Goal: Task Accomplishment & Management: Use online tool/utility

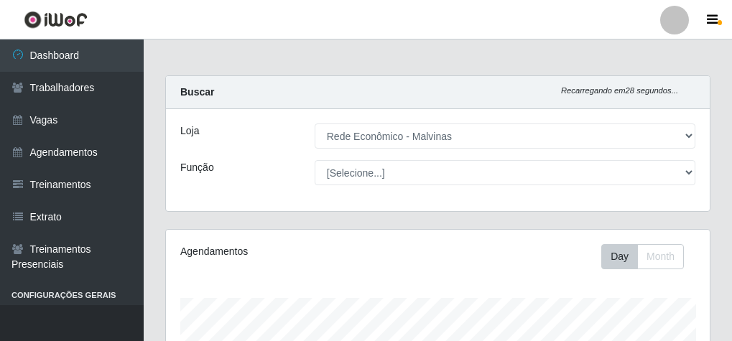
select select "194"
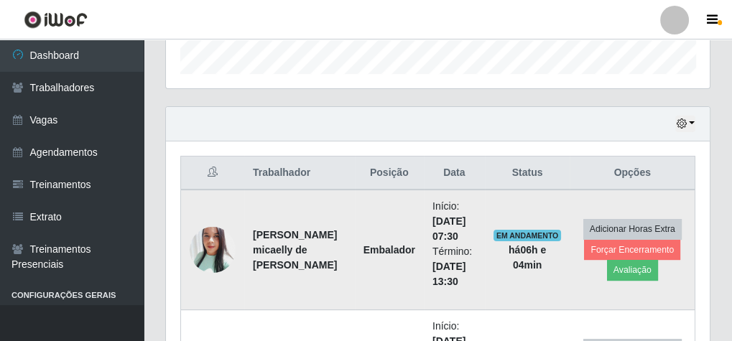
scroll to position [727, 0]
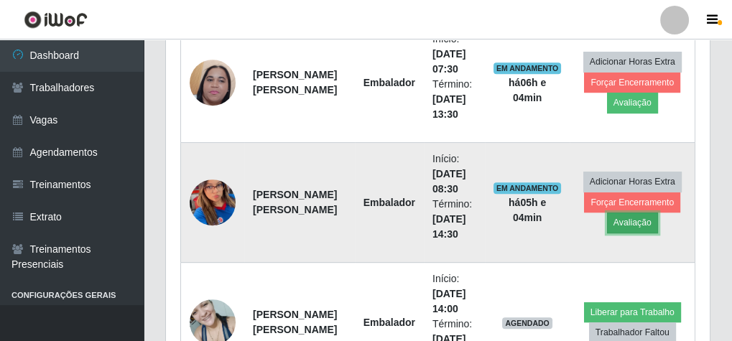
click at [638, 216] on button "Avaliação" at bounding box center [632, 223] width 51 height 20
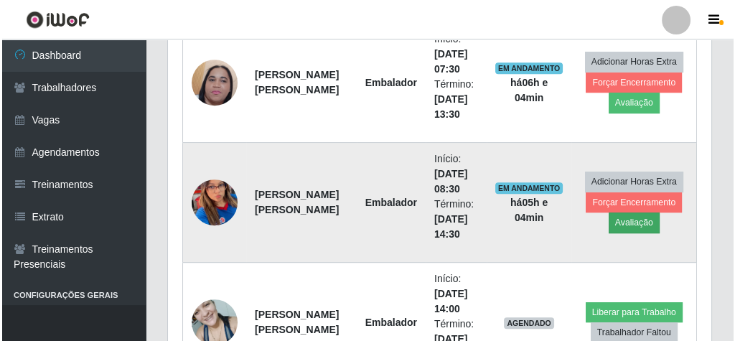
scroll to position [297, 539]
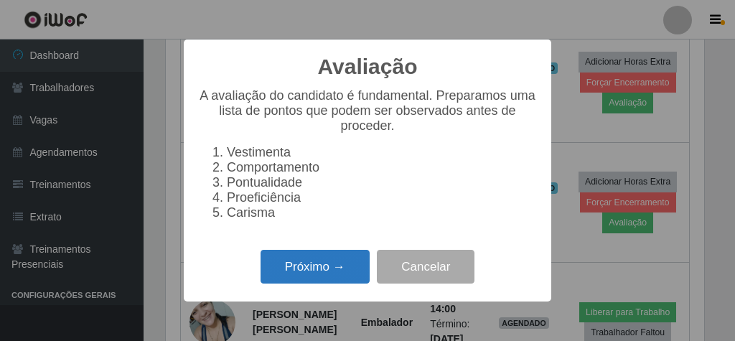
click at [301, 264] on button "Próximo →" at bounding box center [315, 267] width 109 height 34
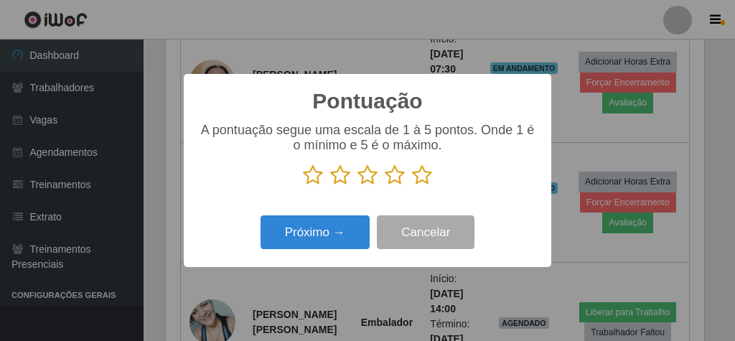
click at [422, 174] on icon at bounding box center [422, 175] width 20 height 22
click at [412, 186] on input "radio" at bounding box center [412, 186] width 0 height 0
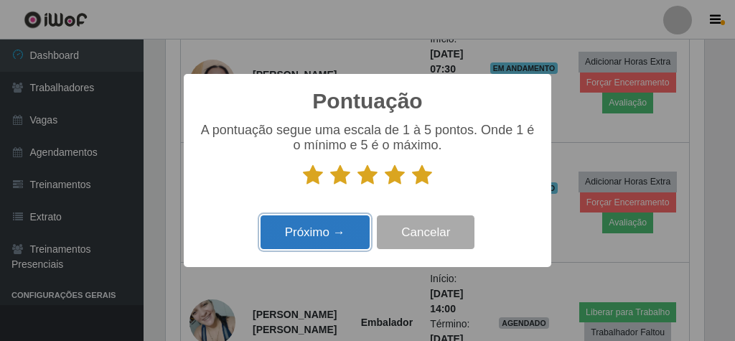
click at [357, 225] on button "Próximo →" at bounding box center [315, 232] width 109 height 34
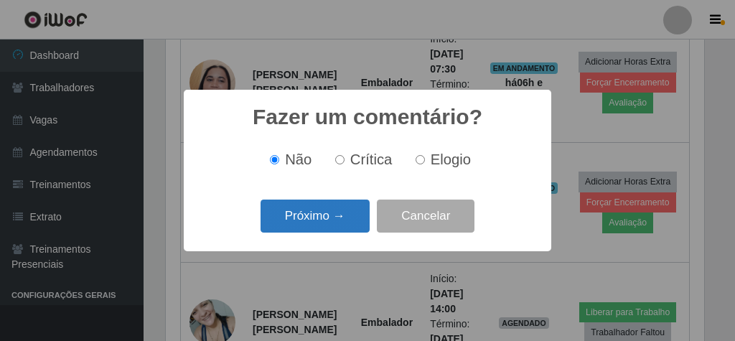
click at [345, 210] on button "Próximo →" at bounding box center [315, 217] width 109 height 34
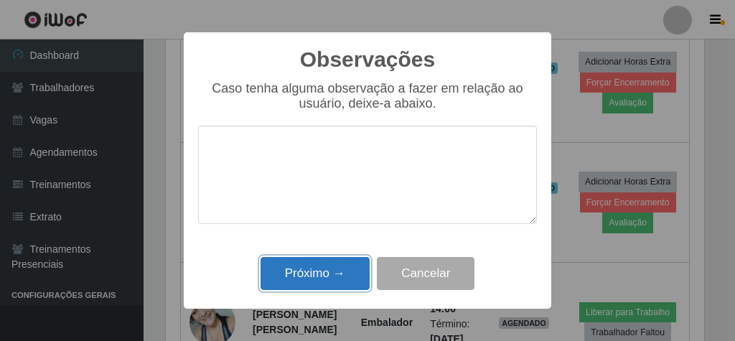
click at [322, 271] on button "Próximo →" at bounding box center [315, 274] width 109 height 34
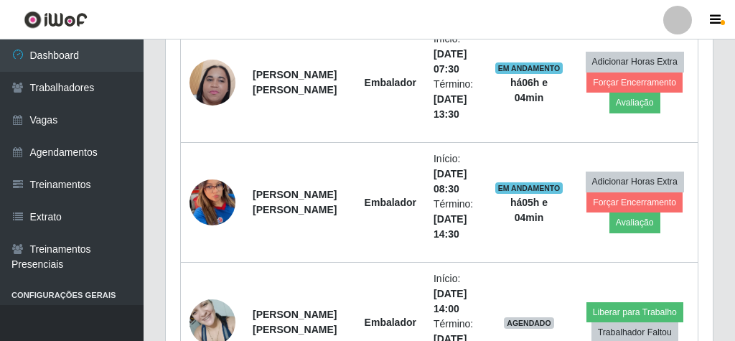
scroll to position [297, 544]
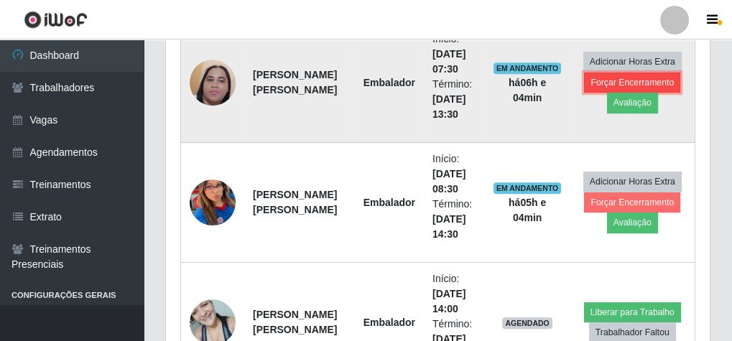
click at [614, 75] on button "Forçar Encerramento" at bounding box center [632, 83] width 96 height 20
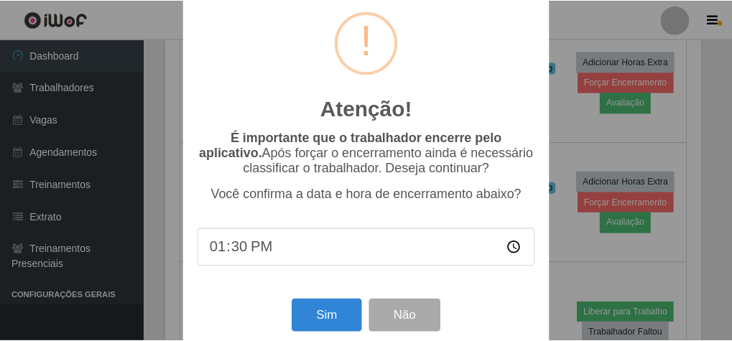
scroll to position [47, 0]
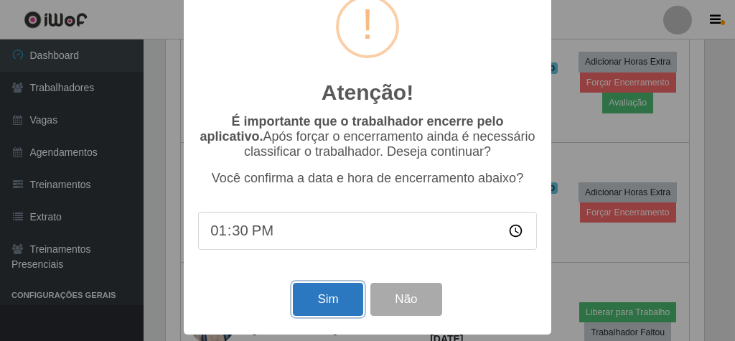
click at [321, 301] on button "Sim" at bounding box center [328, 300] width 70 height 34
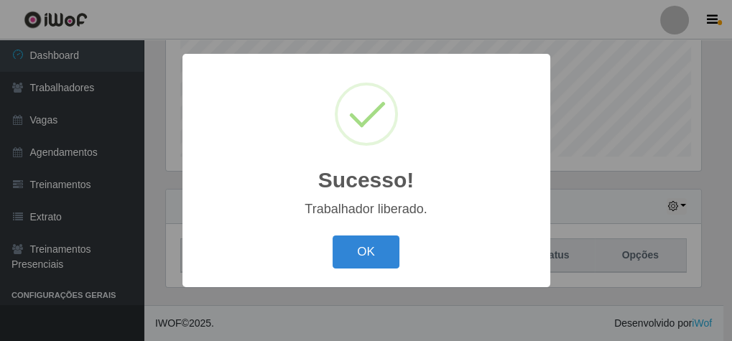
scroll to position [297, 539]
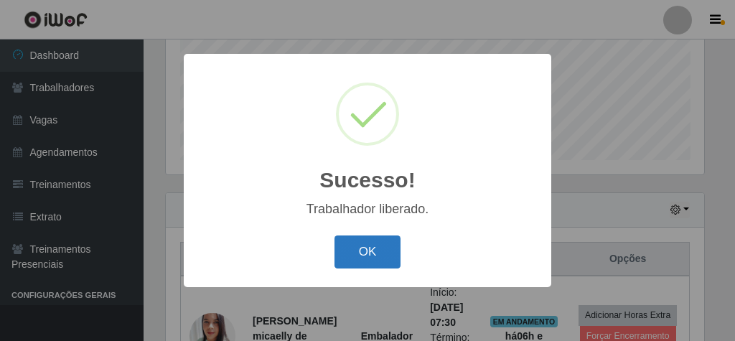
click at [353, 256] on button "OK" at bounding box center [368, 253] width 67 height 34
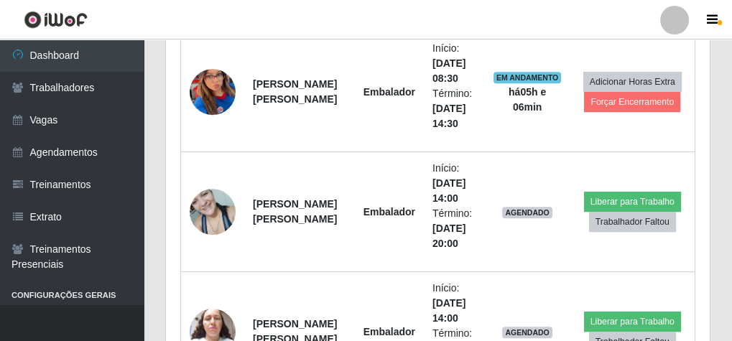
scroll to position [549, 0]
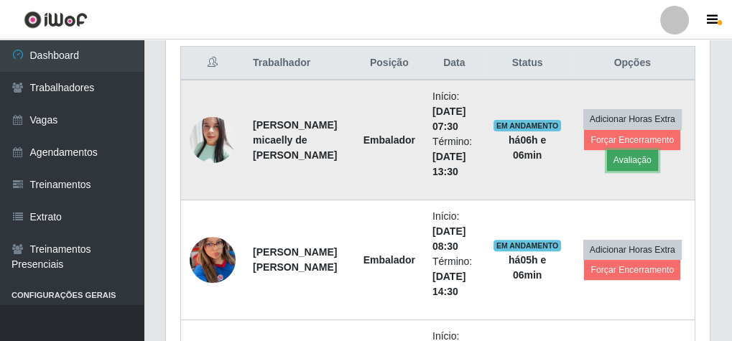
click at [639, 155] on button "Avaliação" at bounding box center [632, 160] width 51 height 20
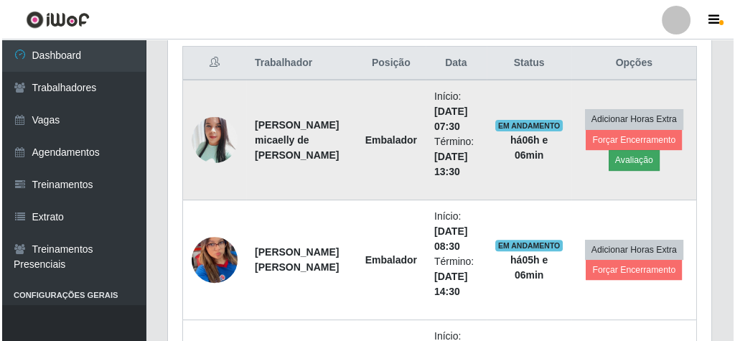
scroll to position [297, 539]
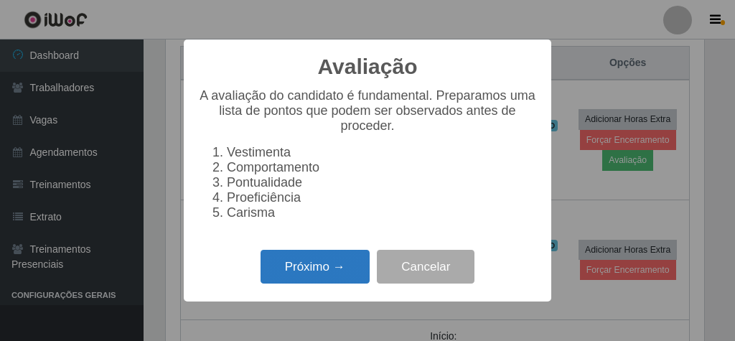
click at [312, 268] on button "Próximo →" at bounding box center [315, 267] width 109 height 34
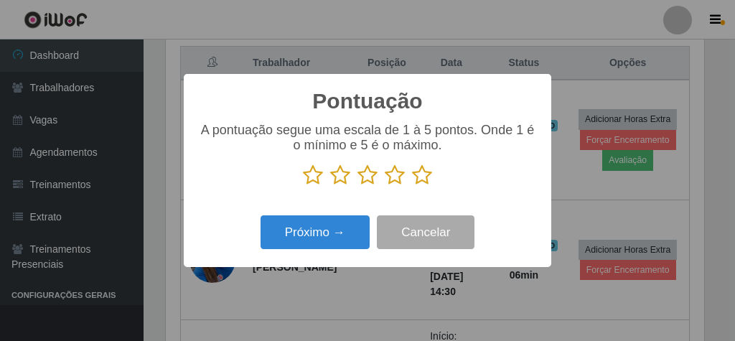
click at [422, 180] on icon at bounding box center [422, 175] width 20 height 22
click at [412, 186] on input "radio" at bounding box center [412, 186] width 0 height 0
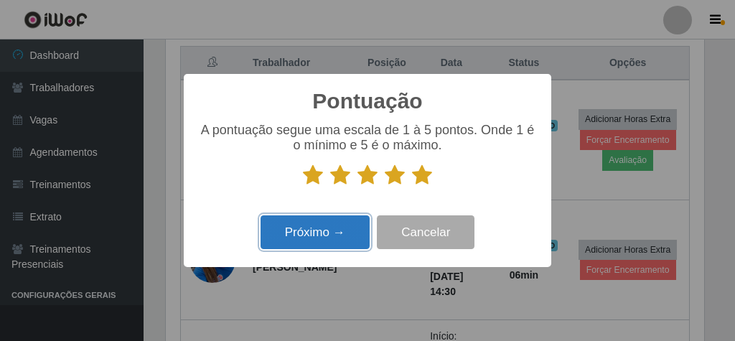
click at [334, 233] on button "Próximo →" at bounding box center [315, 232] width 109 height 34
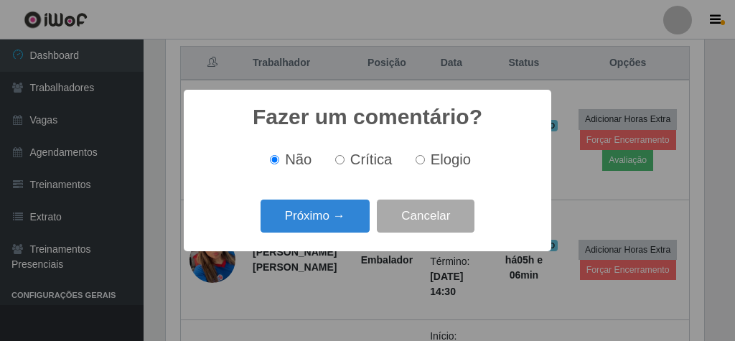
click at [419, 162] on input "Elogio" at bounding box center [420, 159] width 9 height 9
radio input "true"
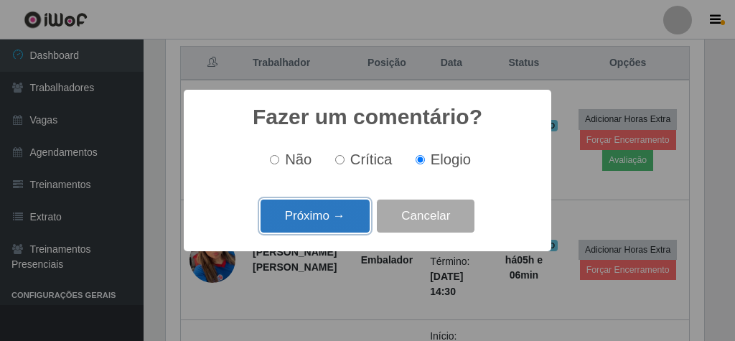
click at [340, 215] on button "Próximo →" at bounding box center [315, 217] width 109 height 34
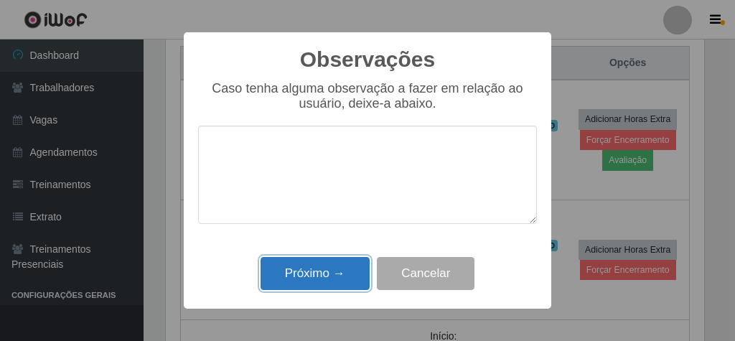
click at [332, 273] on button "Próximo →" at bounding box center [315, 274] width 109 height 34
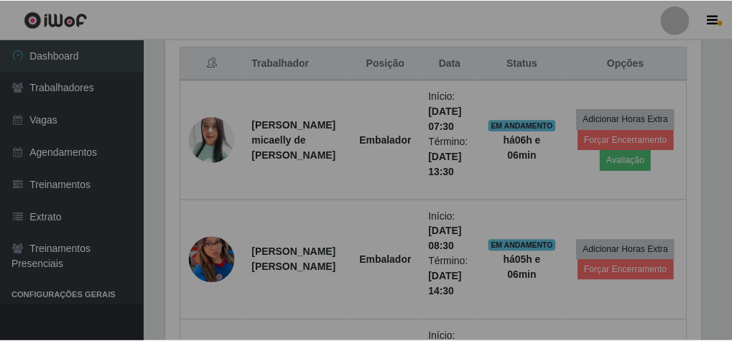
scroll to position [297, 544]
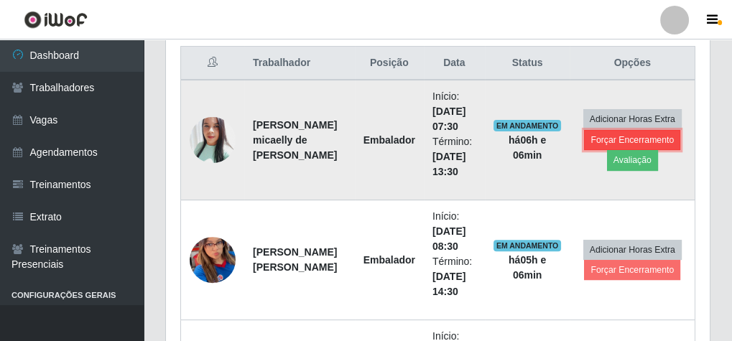
click at [600, 136] on button "Forçar Encerramento" at bounding box center [632, 140] width 96 height 20
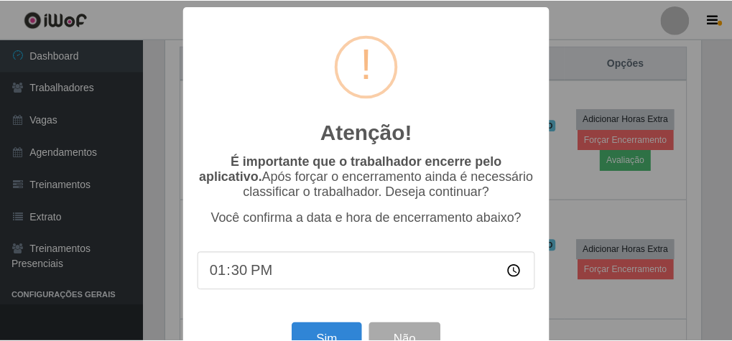
scroll to position [47, 0]
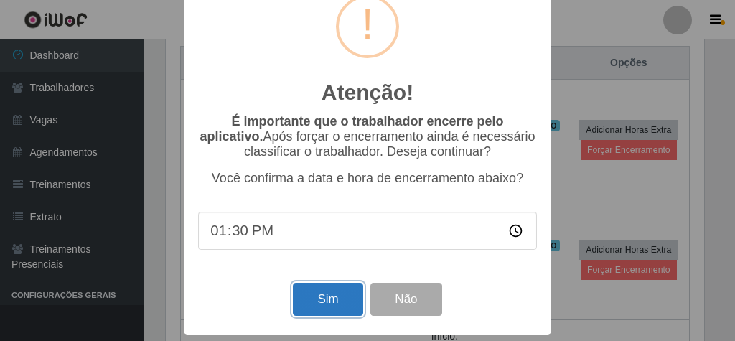
click at [331, 302] on button "Sim" at bounding box center [328, 300] width 70 height 34
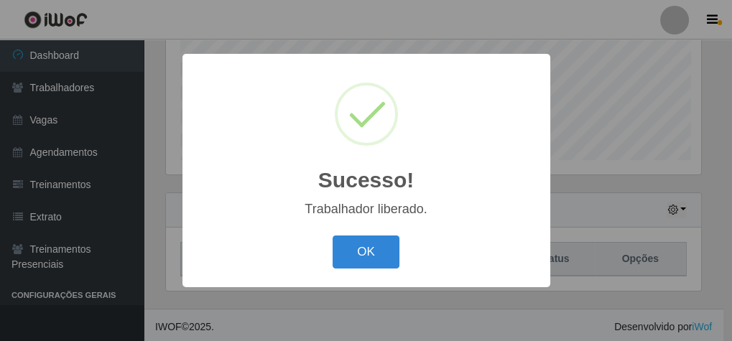
scroll to position [297, 539]
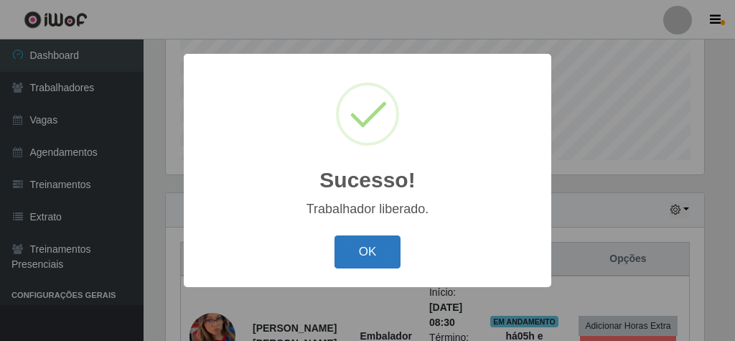
click at [368, 249] on button "OK" at bounding box center [368, 253] width 67 height 34
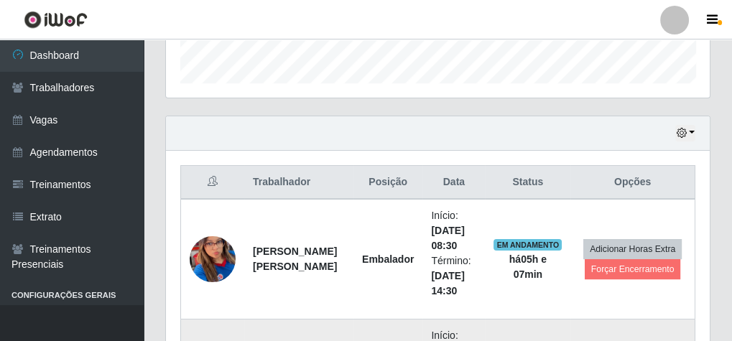
scroll to position [430, 0]
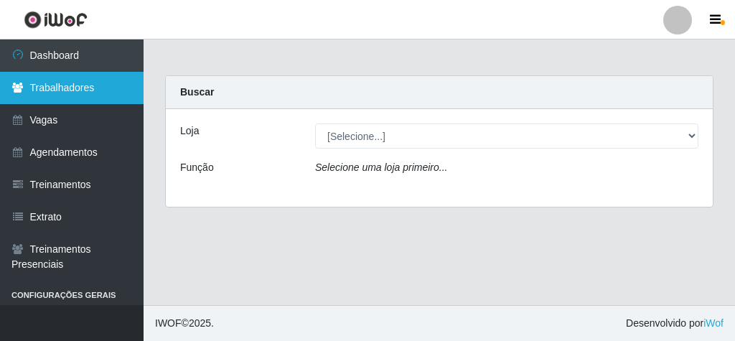
click at [108, 93] on link "Trabalhadores" at bounding box center [72, 88] width 144 height 32
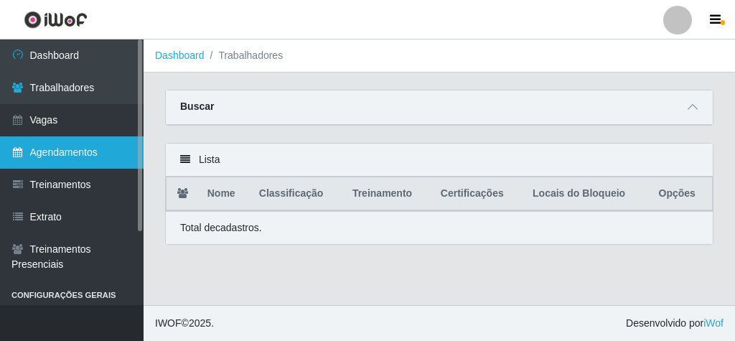
click at [61, 154] on link "Agendamentos" at bounding box center [72, 152] width 144 height 32
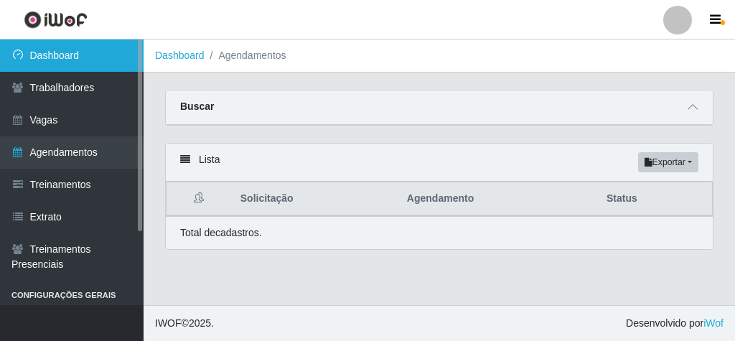
click at [41, 59] on link "Dashboard" at bounding box center [72, 55] width 144 height 32
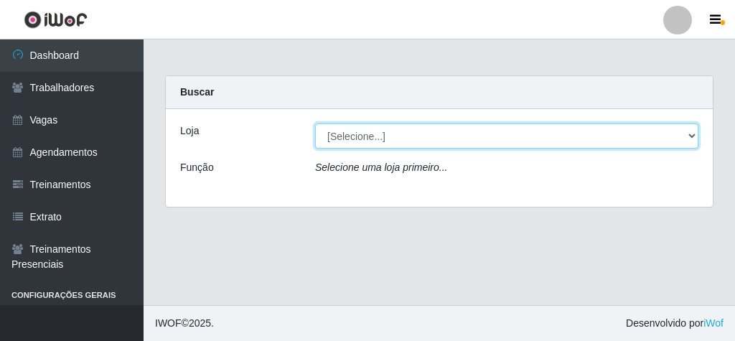
click at [470, 136] on select "[Selecione...] Rede Econômico - Malvinas Rede Econômico - Prata" at bounding box center [506, 136] width 383 height 25
select select "194"
click at [315, 124] on select "[Selecione...] Rede Econômico - Malvinas Rede Econômico - Prata" at bounding box center [506, 136] width 383 height 25
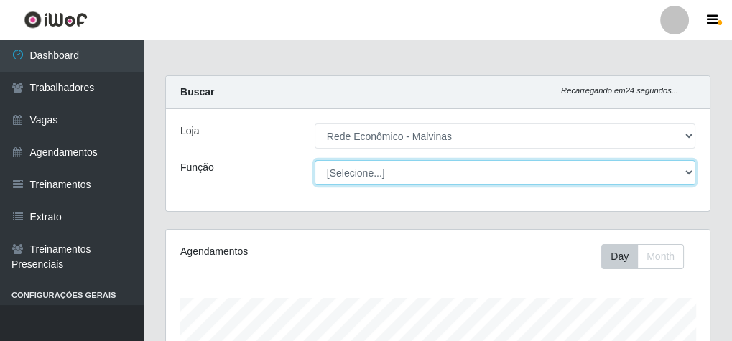
click at [494, 169] on select "[Selecione...] Embalador Embalador + Embalador ++ Operador de Caixa Operador de…" at bounding box center [505, 172] width 381 height 25
select select "1"
click at [315, 160] on select "[Selecione...] Embalador Embalador + Embalador ++ Operador de Caixa Operador de…" at bounding box center [505, 172] width 381 height 25
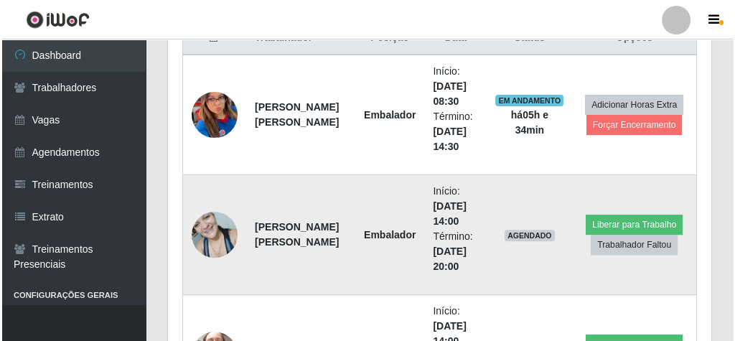
scroll to position [632, 0]
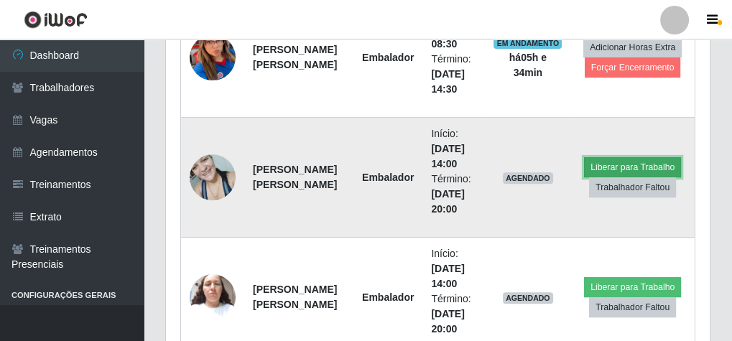
click at [626, 163] on button "Liberar para Trabalho" at bounding box center [632, 167] width 97 height 20
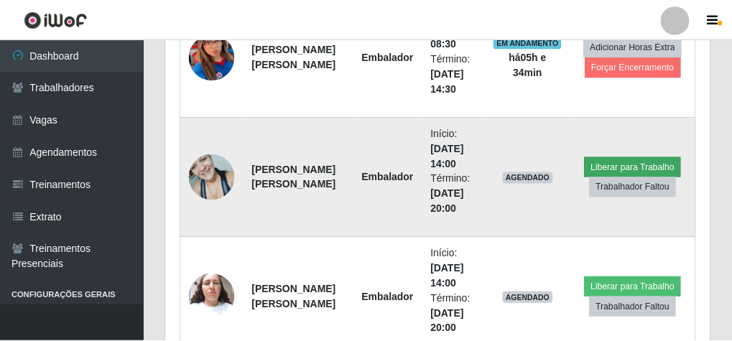
scroll to position [297, 539]
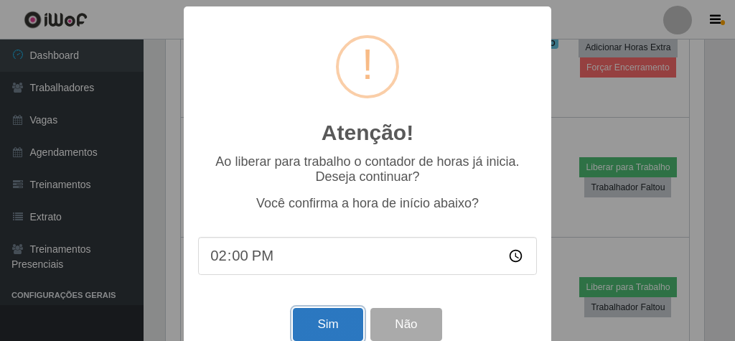
click at [336, 320] on button "Sim" at bounding box center [328, 325] width 70 height 34
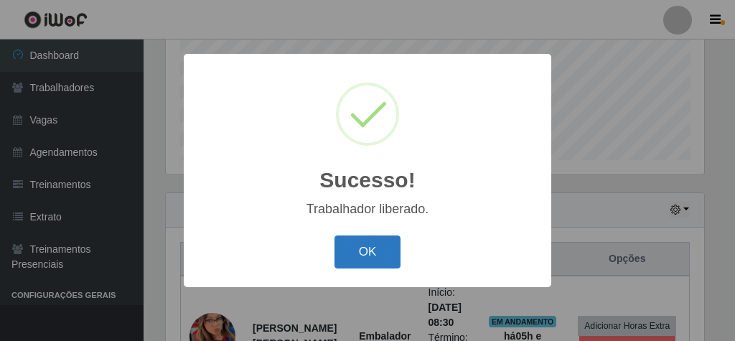
click at [388, 256] on button "OK" at bounding box center [368, 253] width 67 height 34
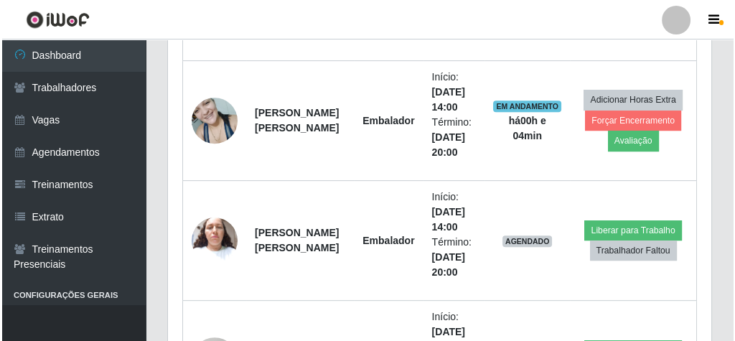
scroll to position [660, 0]
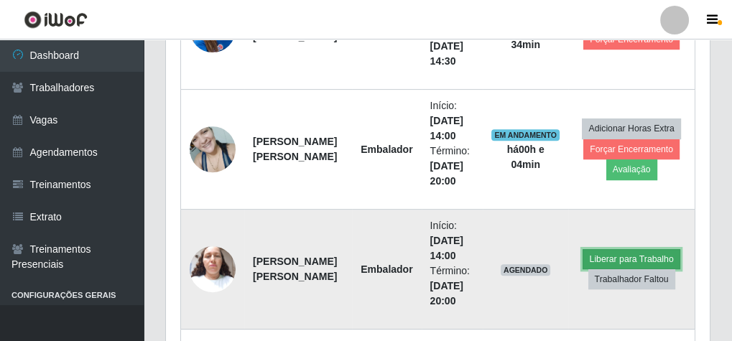
click at [633, 256] on button "Liberar para Trabalho" at bounding box center [630, 259] width 97 height 20
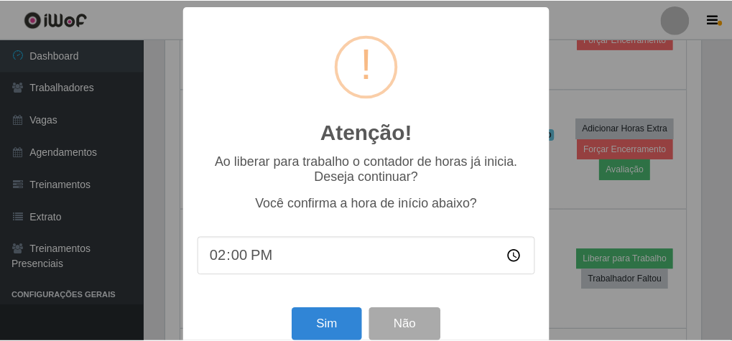
scroll to position [297, 539]
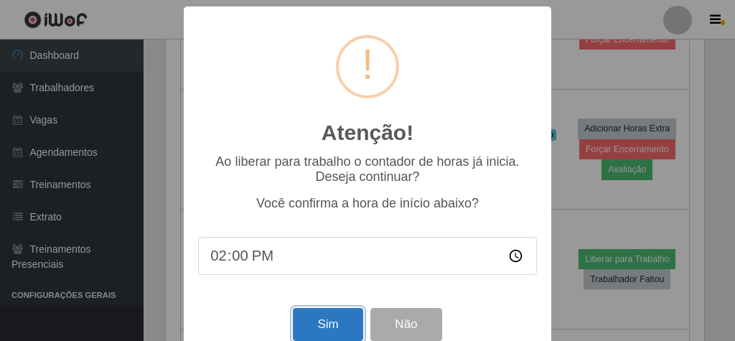
click at [311, 325] on button "Sim" at bounding box center [328, 325] width 70 height 34
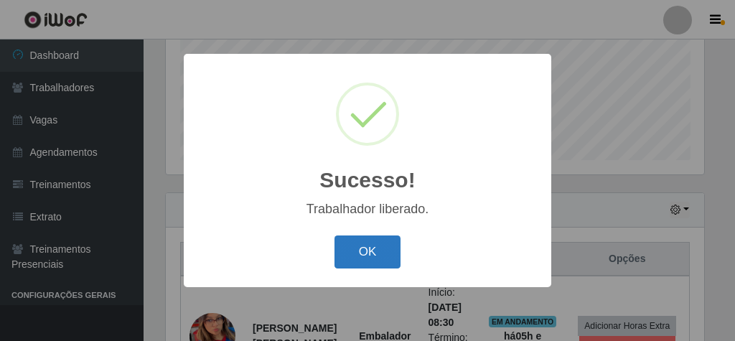
click at [393, 261] on button "OK" at bounding box center [368, 253] width 67 height 34
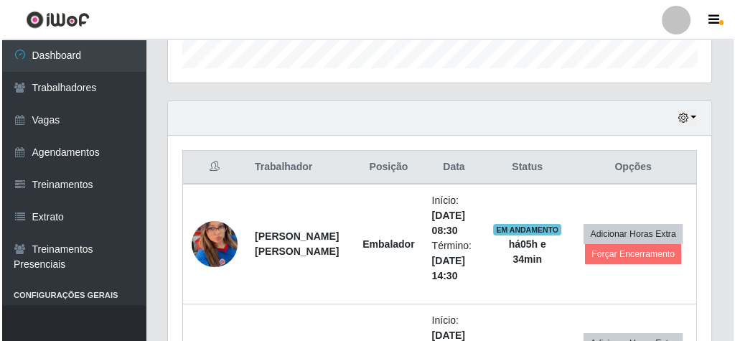
scroll to position [468, 0]
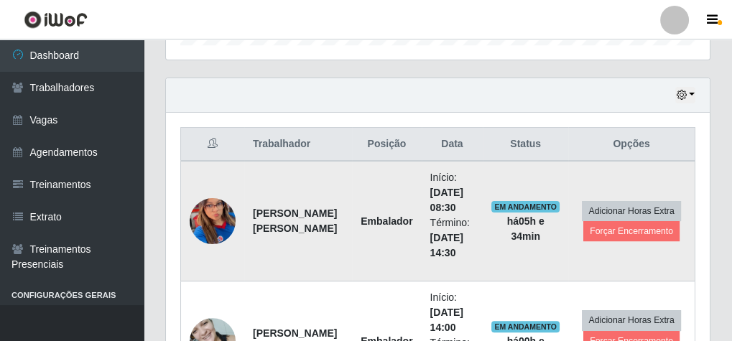
click at [213, 226] on img at bounding box center [213, 222] width 46 height 100
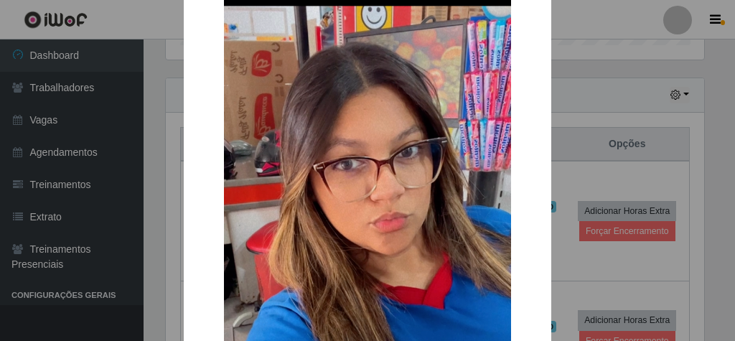
scroll to position [0, 0]
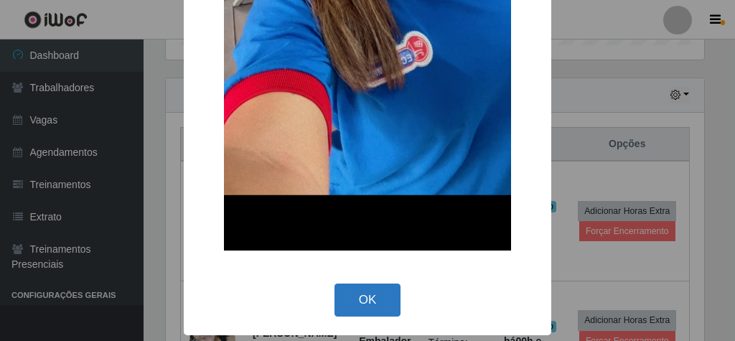
click at [350, 296] on button "OK" at bounding box center [368, 301] width 67 height 34
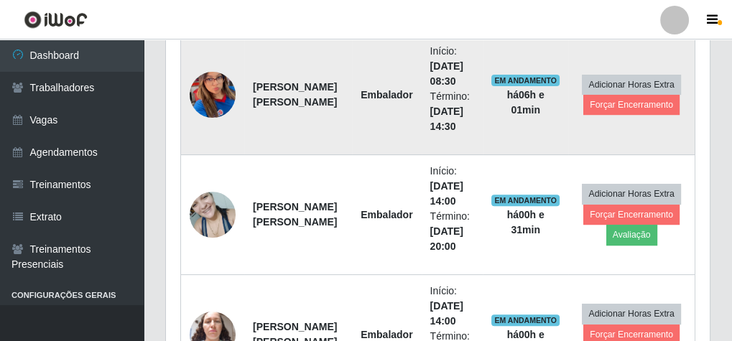
scroll to position [545, 0]
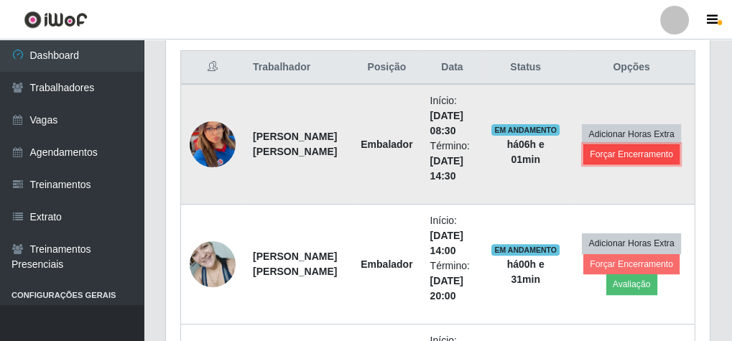
click at [633, 150] on button "Forçar Encerramento" at bounding box center [631, 154] width 96 height 20
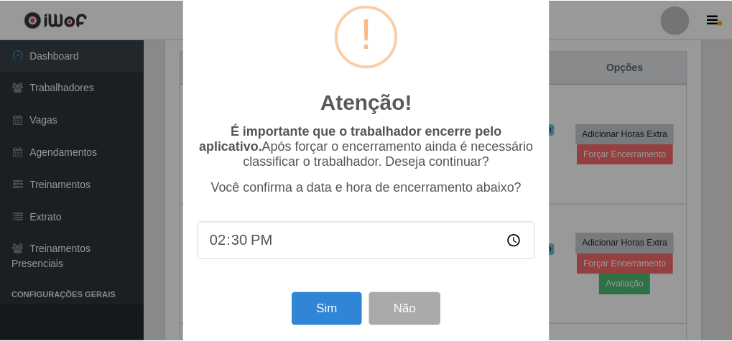
scroll to position [47, 0]
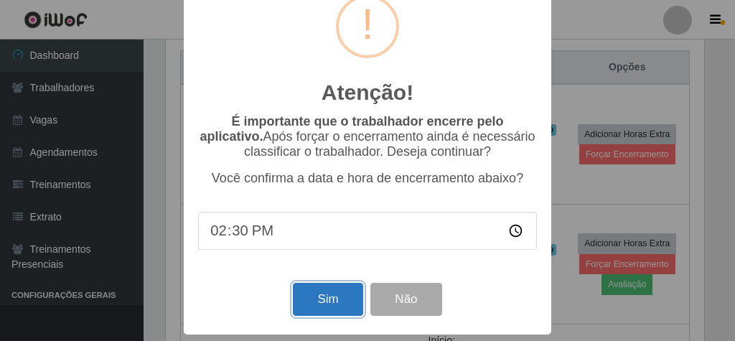
click at [308, 294] on button "Sim" at bounding box center [328, 300] width 70 height 34
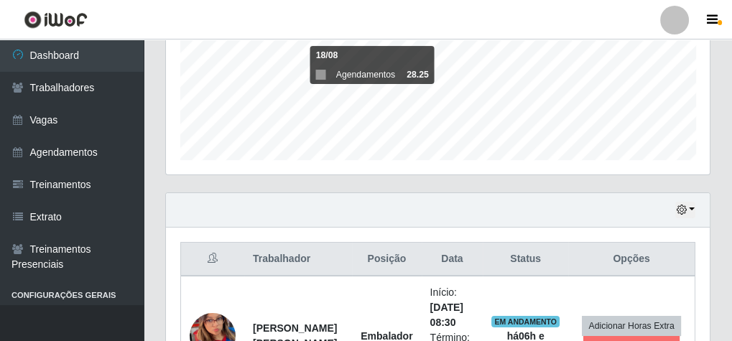
scroll to position [297, 539]
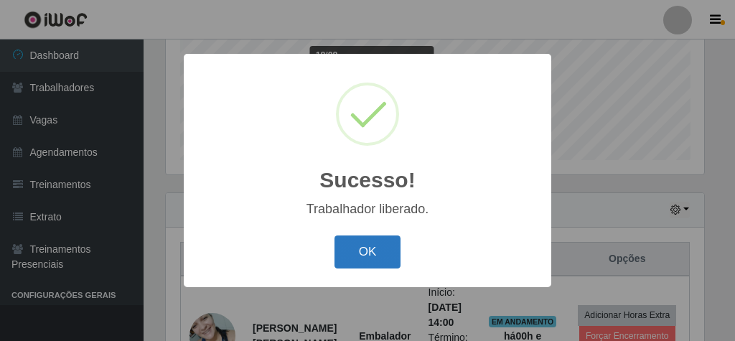
click at [379, 249] on button "OK" at bounding box center [368, 253] width 67 height 34
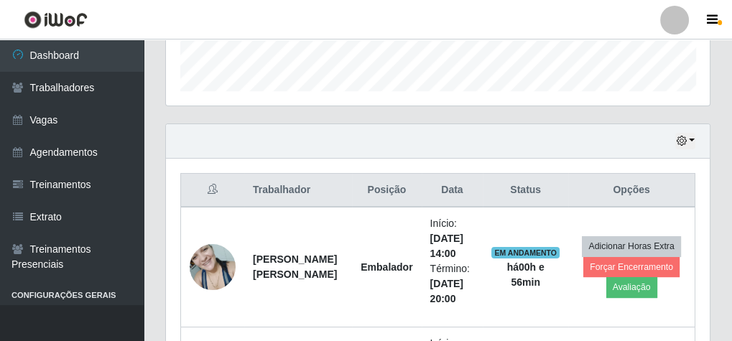
scroll to position [425, 0]
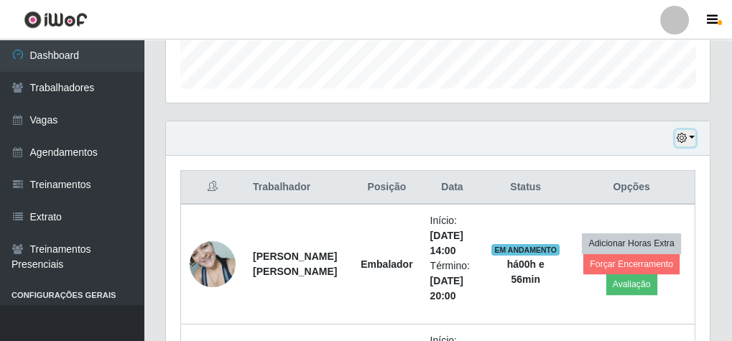
click at [692, 136] on button "button" at bounding box center [685, 138] width 20 height 17
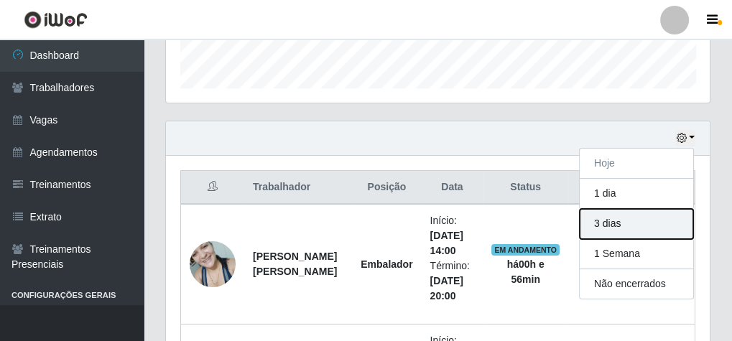
click at [631, 226] on button "3 dias" at bounding box center [636, 224] width 113 height 30
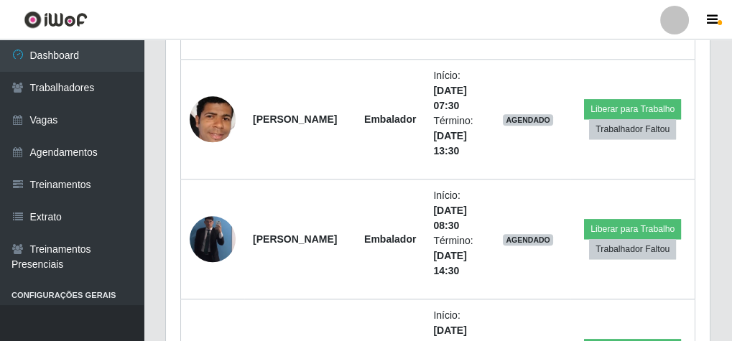
scroll to position [1746, 0]
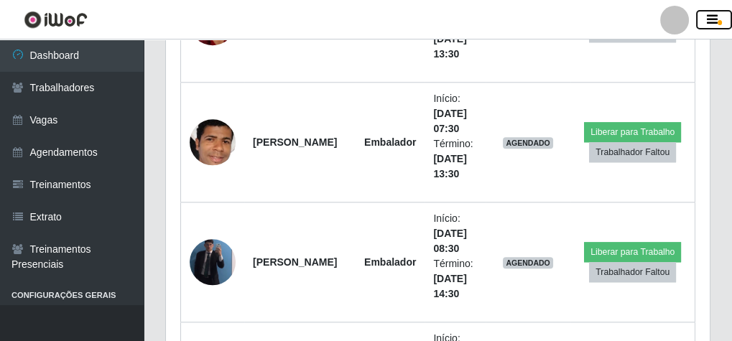
click at [708, 19] on icon "button" at bounding box center [712, 20] width 11 height 13
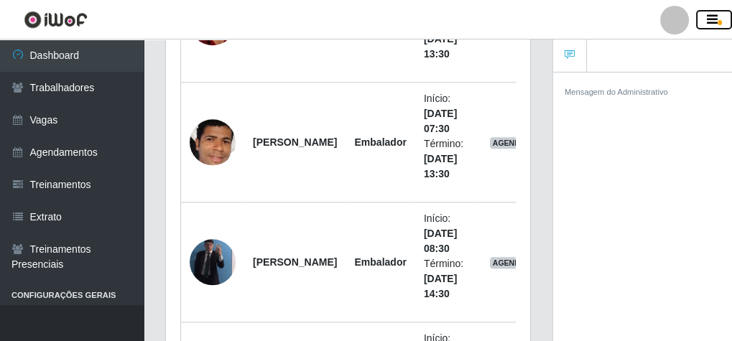
scroll to position [717821, 717754]
click at [143, 20] on button "button" at bounding box center [129, 20] width 36 height 24
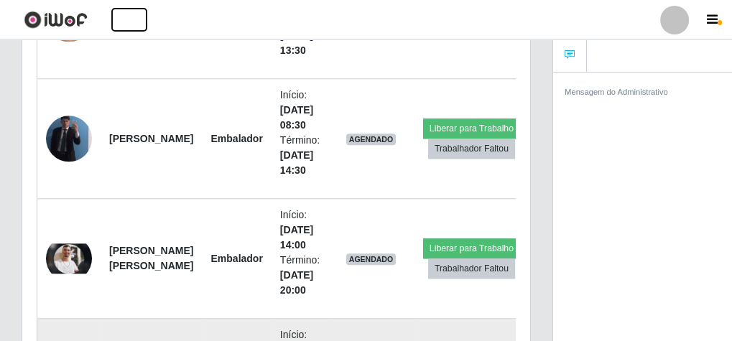
scroll to position [1525, 0]
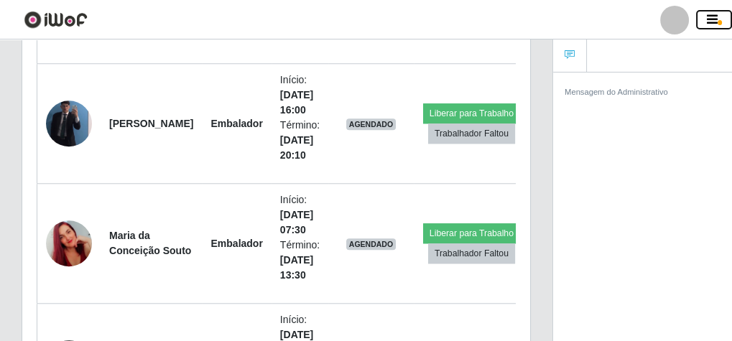
click at [715, 17] on icon "button" at bounding box center [712, 20] width 11 height 13
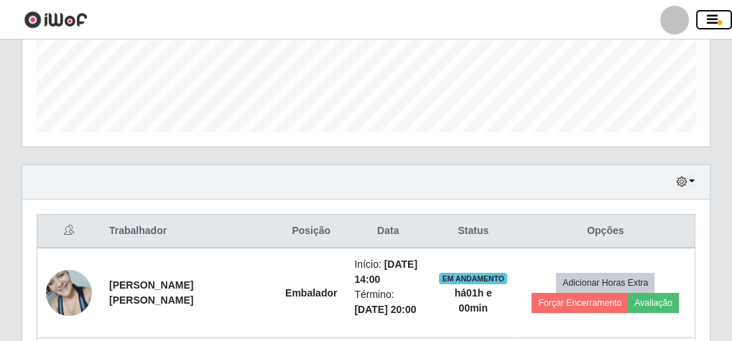
scroll to position [402, 0]
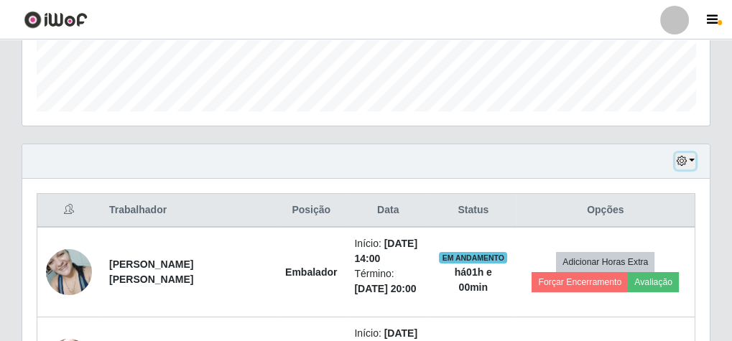
click at [692, 159] on button "button" at bounding box center [685, 161] width 20 height 17
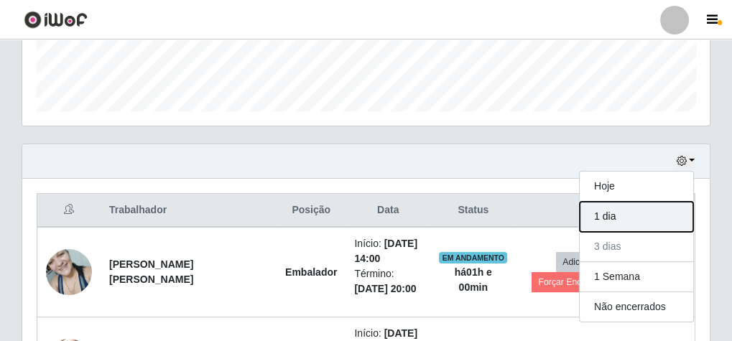
click at [630, 210] on button "1 dia" at bounding box center [636, 217] width 113 height 30
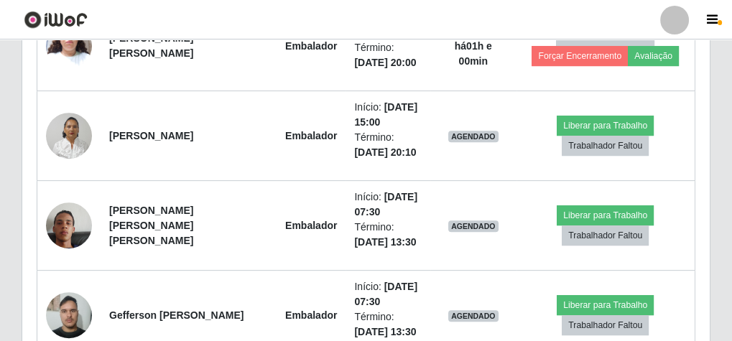
scroll to position [642, 0]
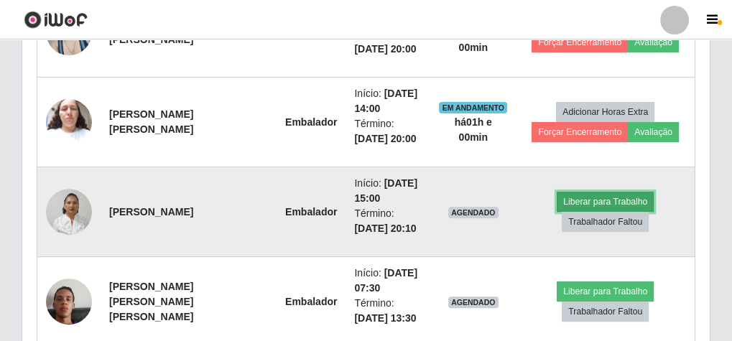
click at [572, 195] on button "Liberar para Trabalho" at bounding box center [605, 202] width 97 height 20
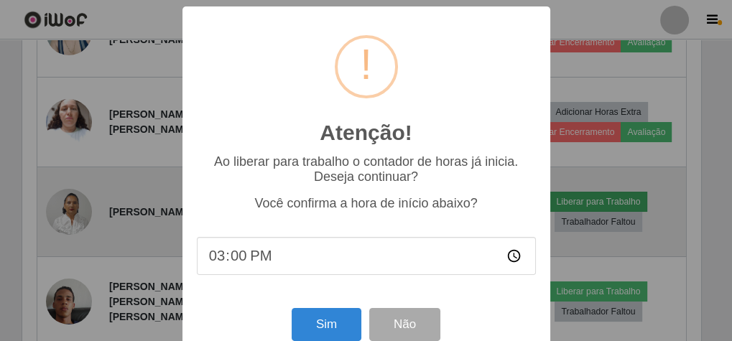
scroll to position [297, 682]
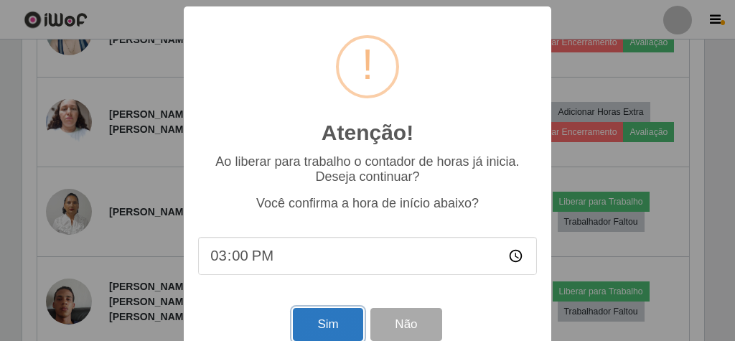
click at [320, 322] on button "Sim" at bounding box center [328, 325] width 70 height 34
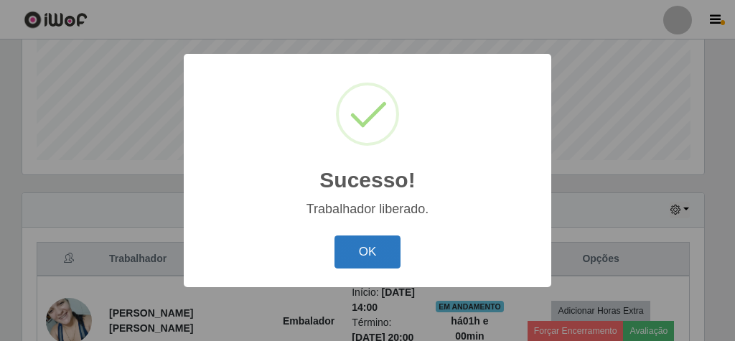
click at [384, 246] on button "OK" at bounding box center [368, 253] width 67 height 34
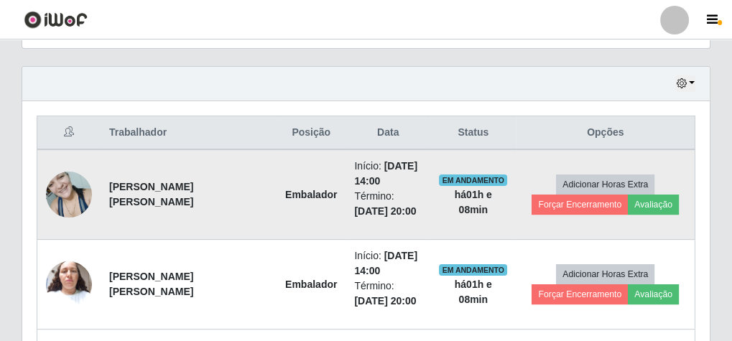
scroll to position [460, 0]
